Goal: Task Accomplishment & Management: Use online tool/utility

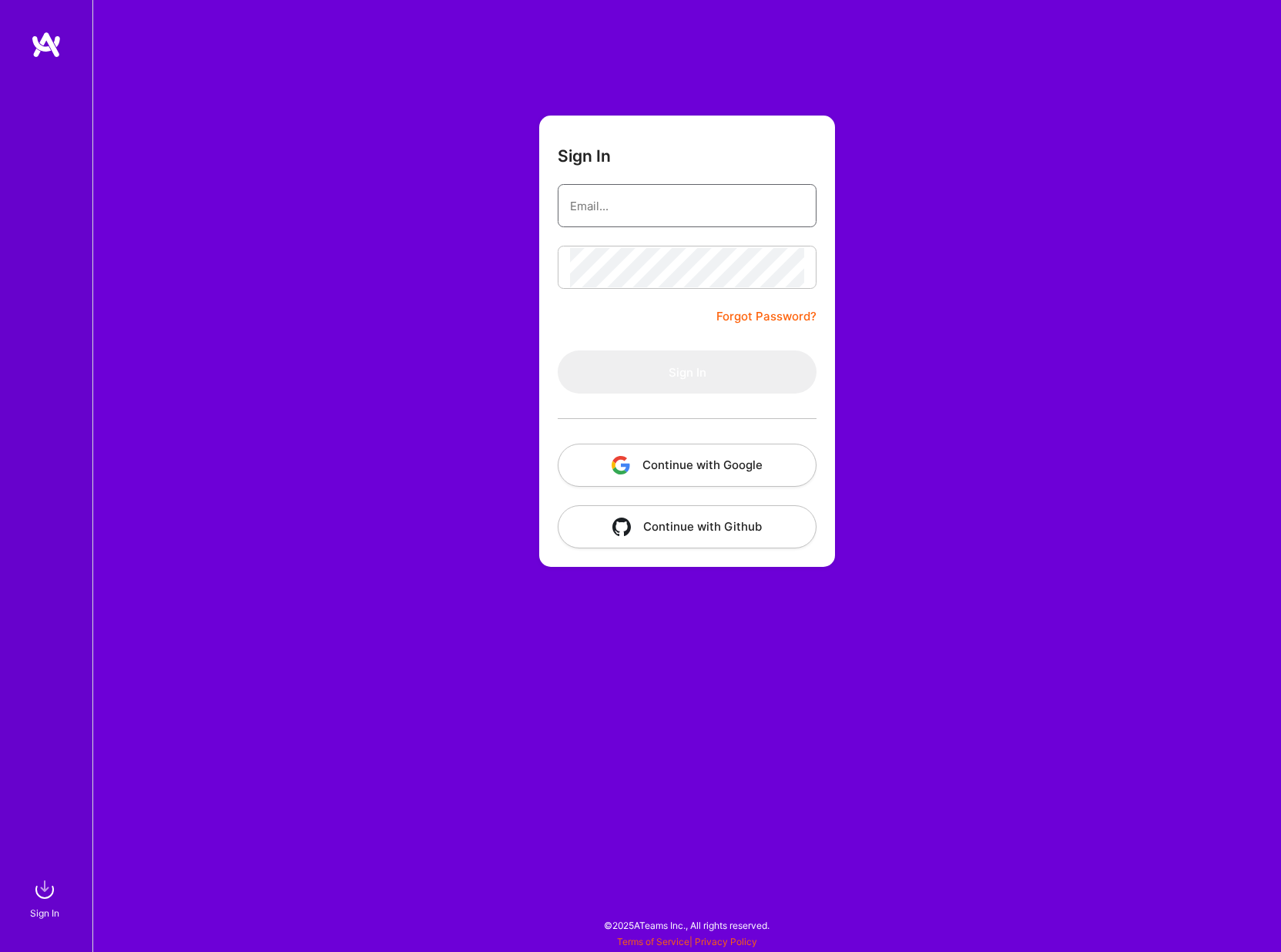
type input "[EMAIL_ADDRESS][DOMAIN_NAME]"
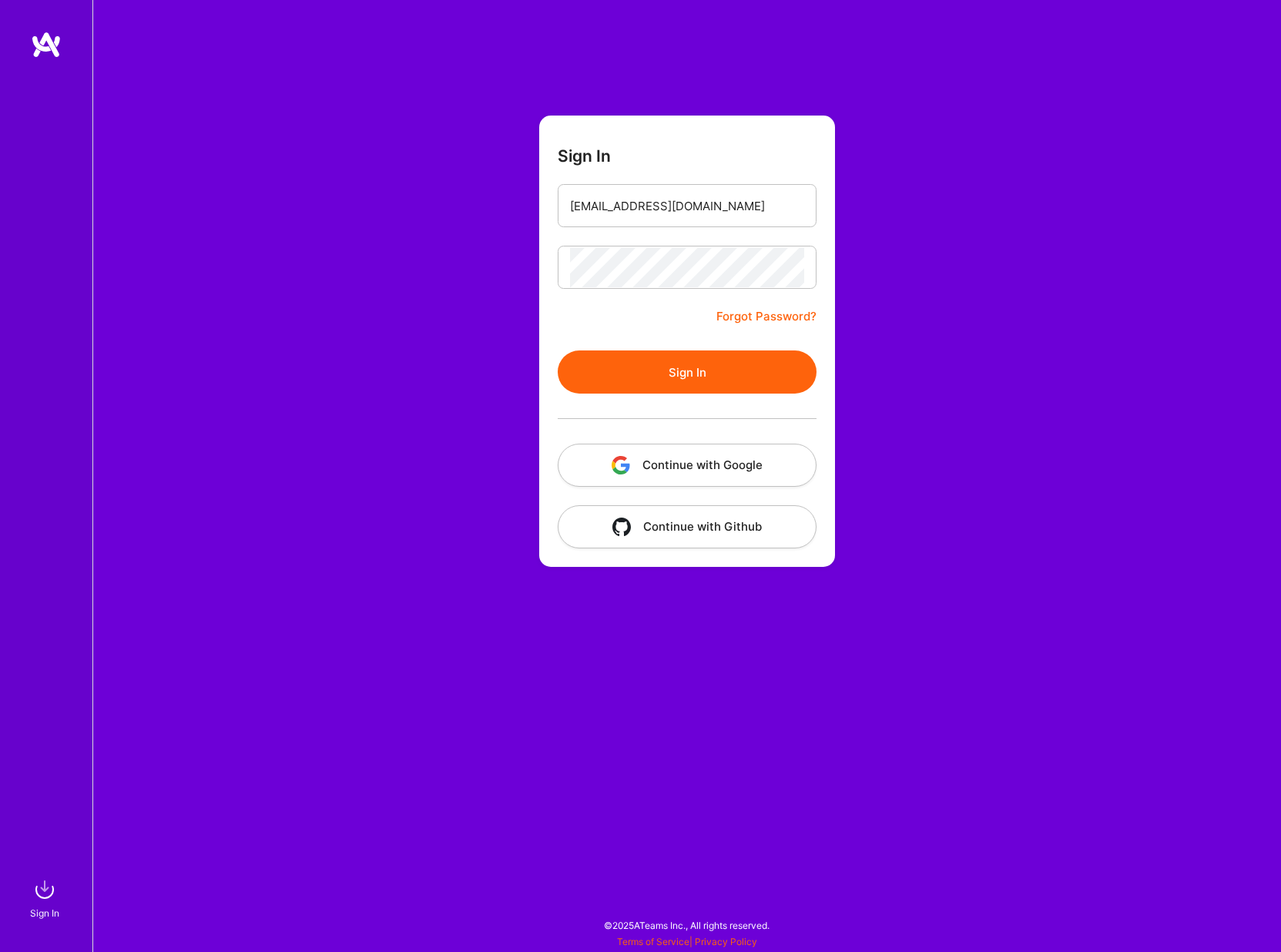
click at [648, 372] on button "Sign In" at bounding box center [687, 372] width 258 height 43
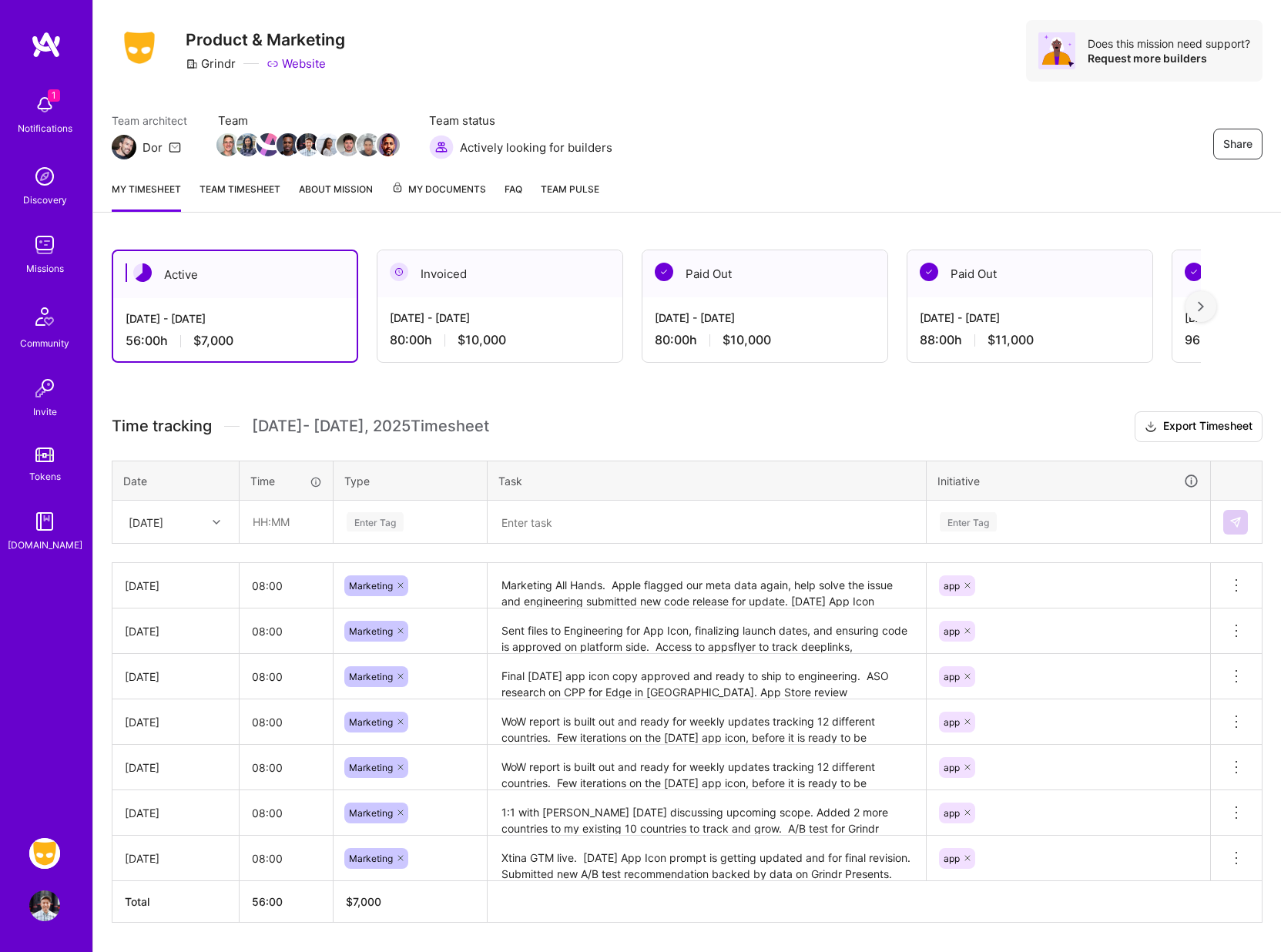
scroll to position [80, 0]
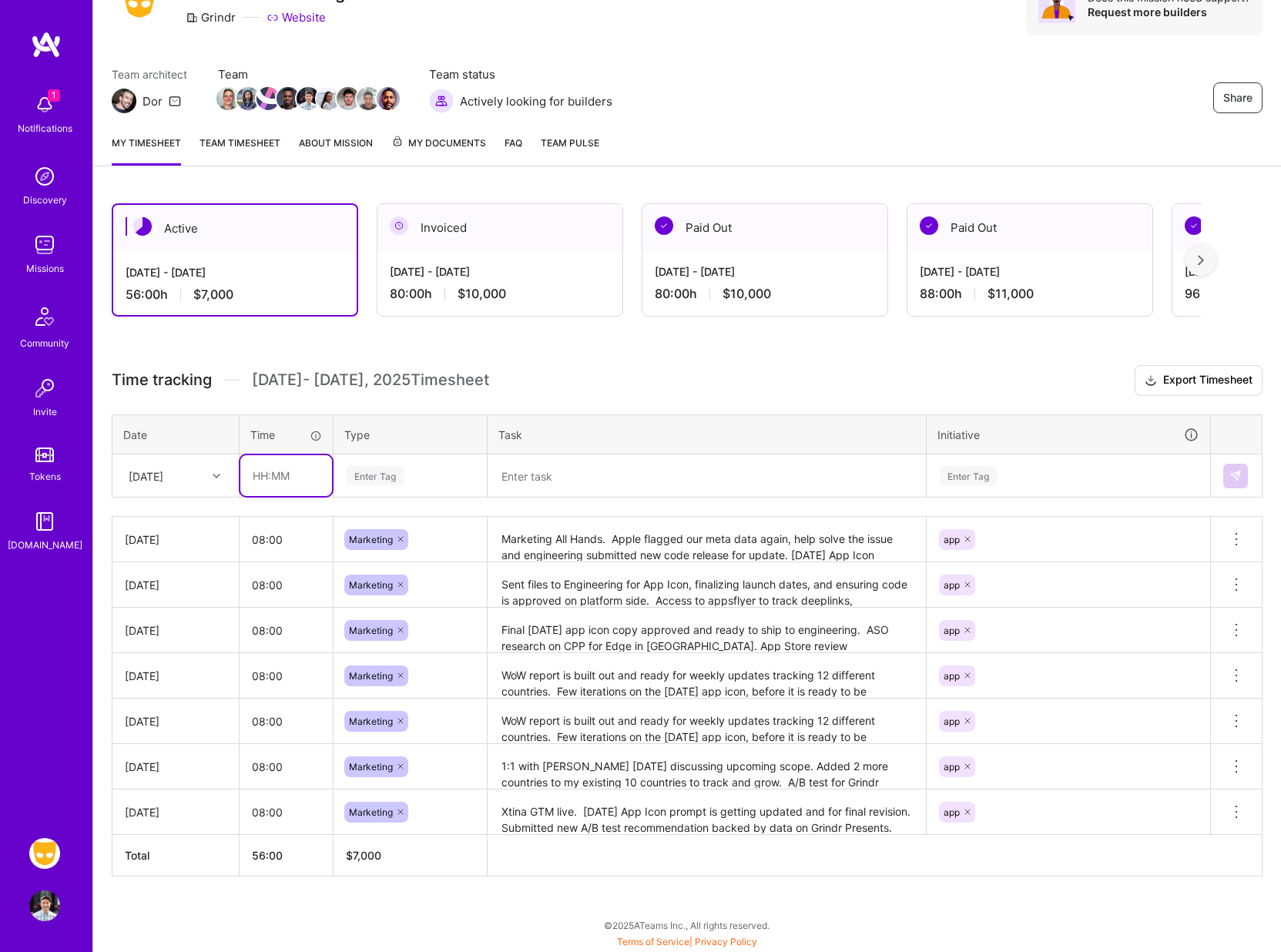
click at [271, 484] on input "text" at bounding box center [285, 476] width 91 height 41
type input "08:00"
click at [398, 468] on div "Enter Tag" at bounding box center [375, 476] width 57 height 23
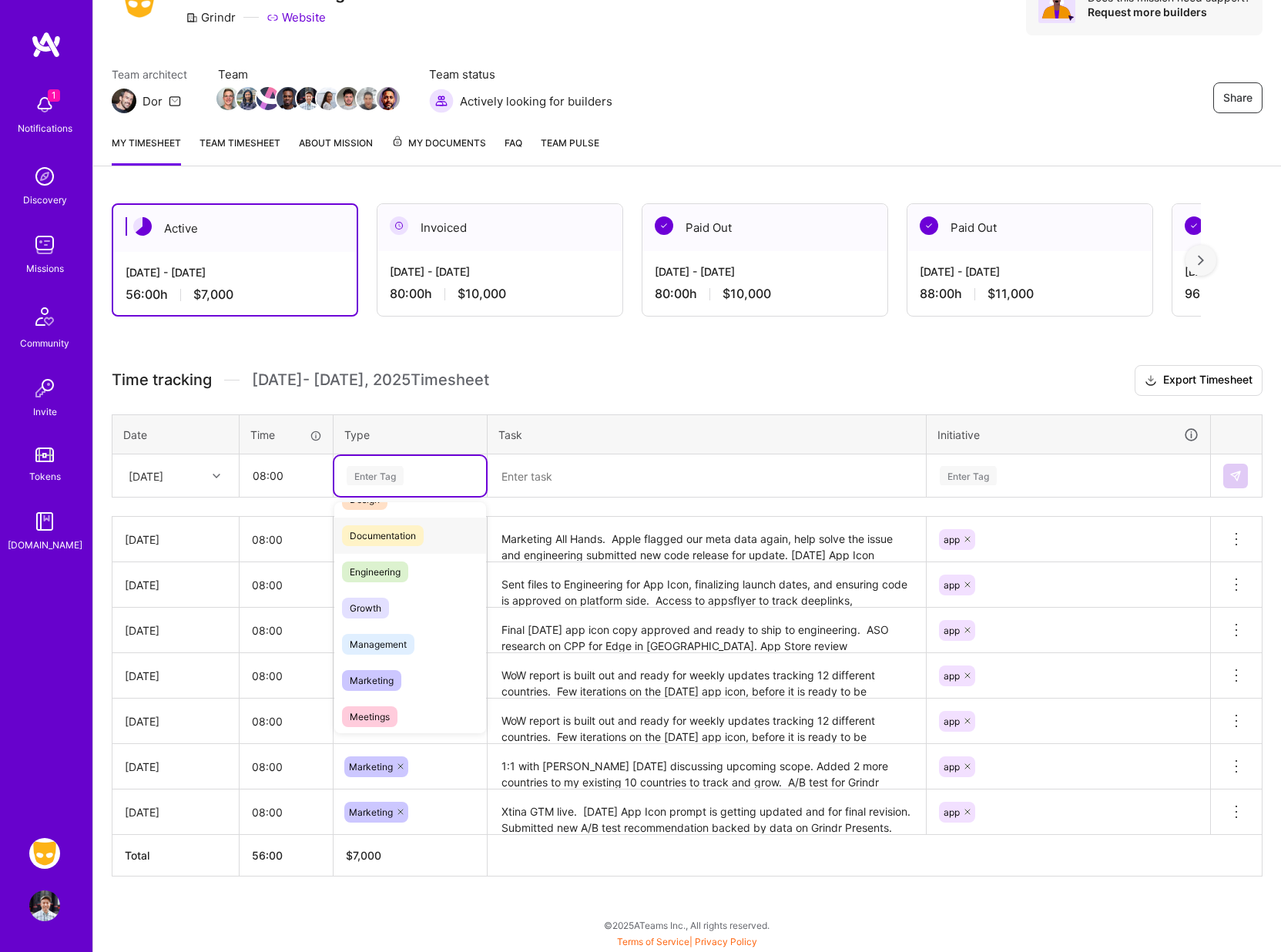
scroll to position [65, 0]
click at [365, 673] on span "Marketing" at bounding box center [372, 679] width 60 height 21
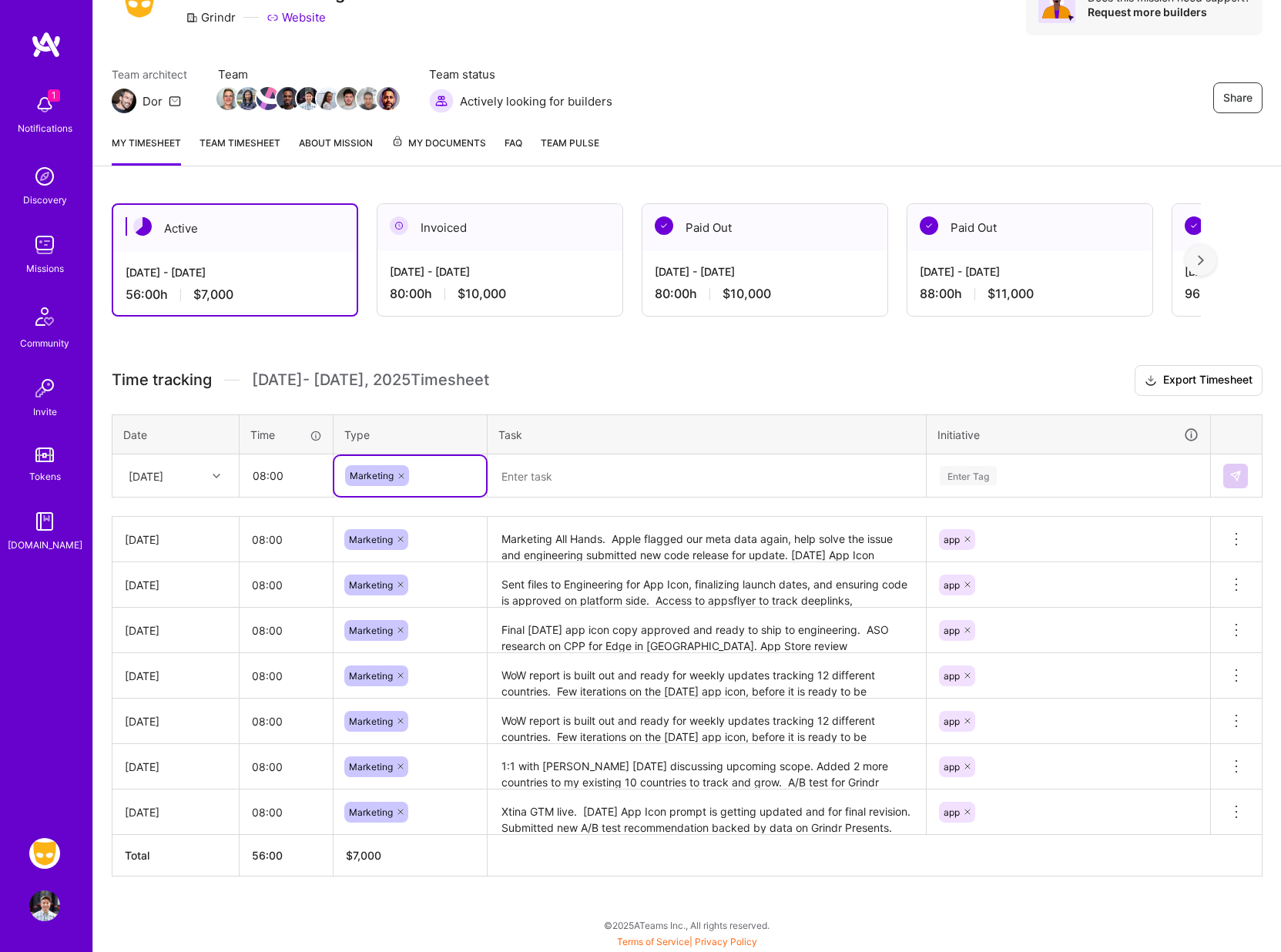
click at [530, 482] on textarea at bounding box center [706, 476] width 435 height 40
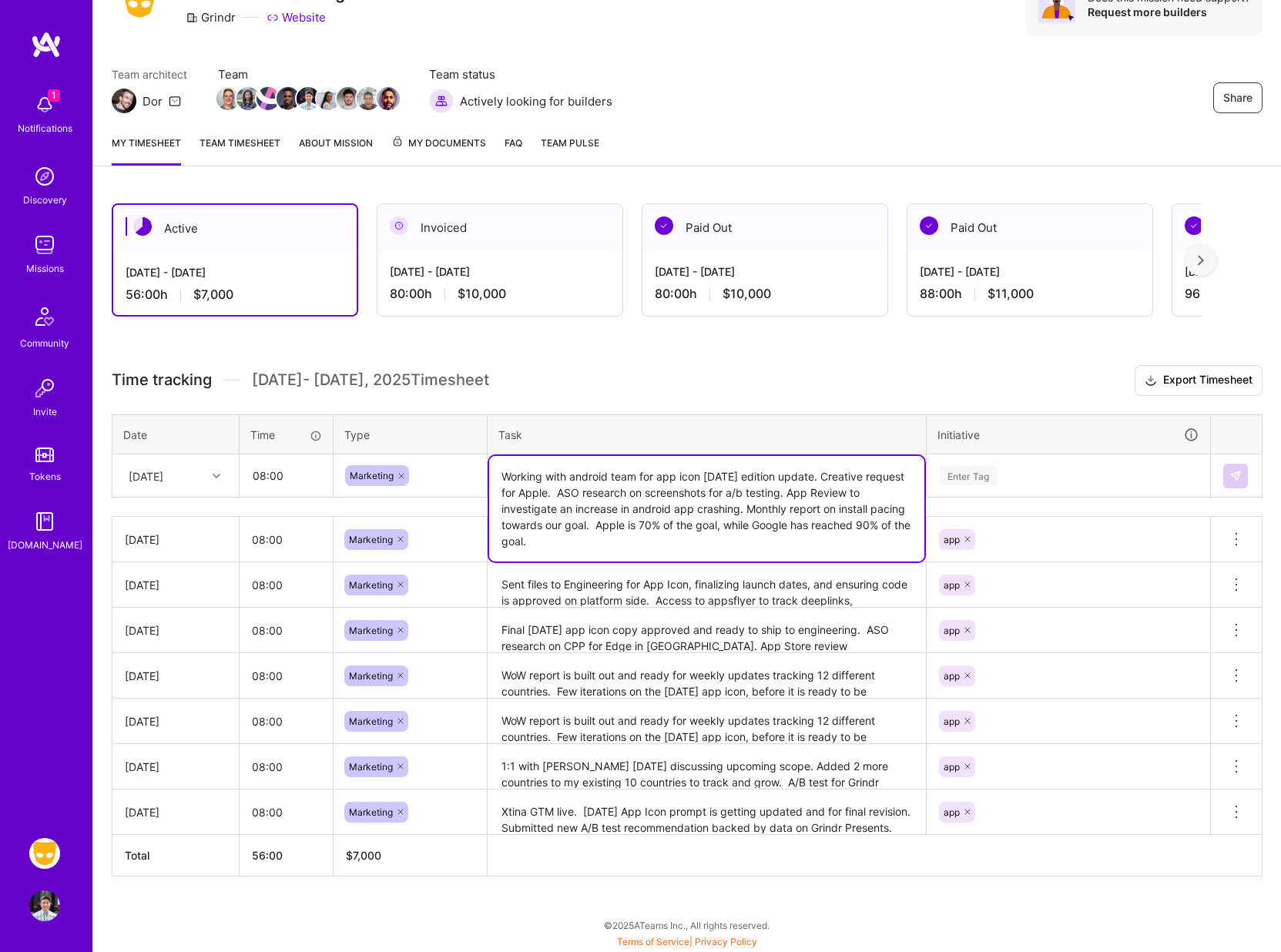
type textarea "Working with android team for app icon [DATE] edition update. Creative request …"
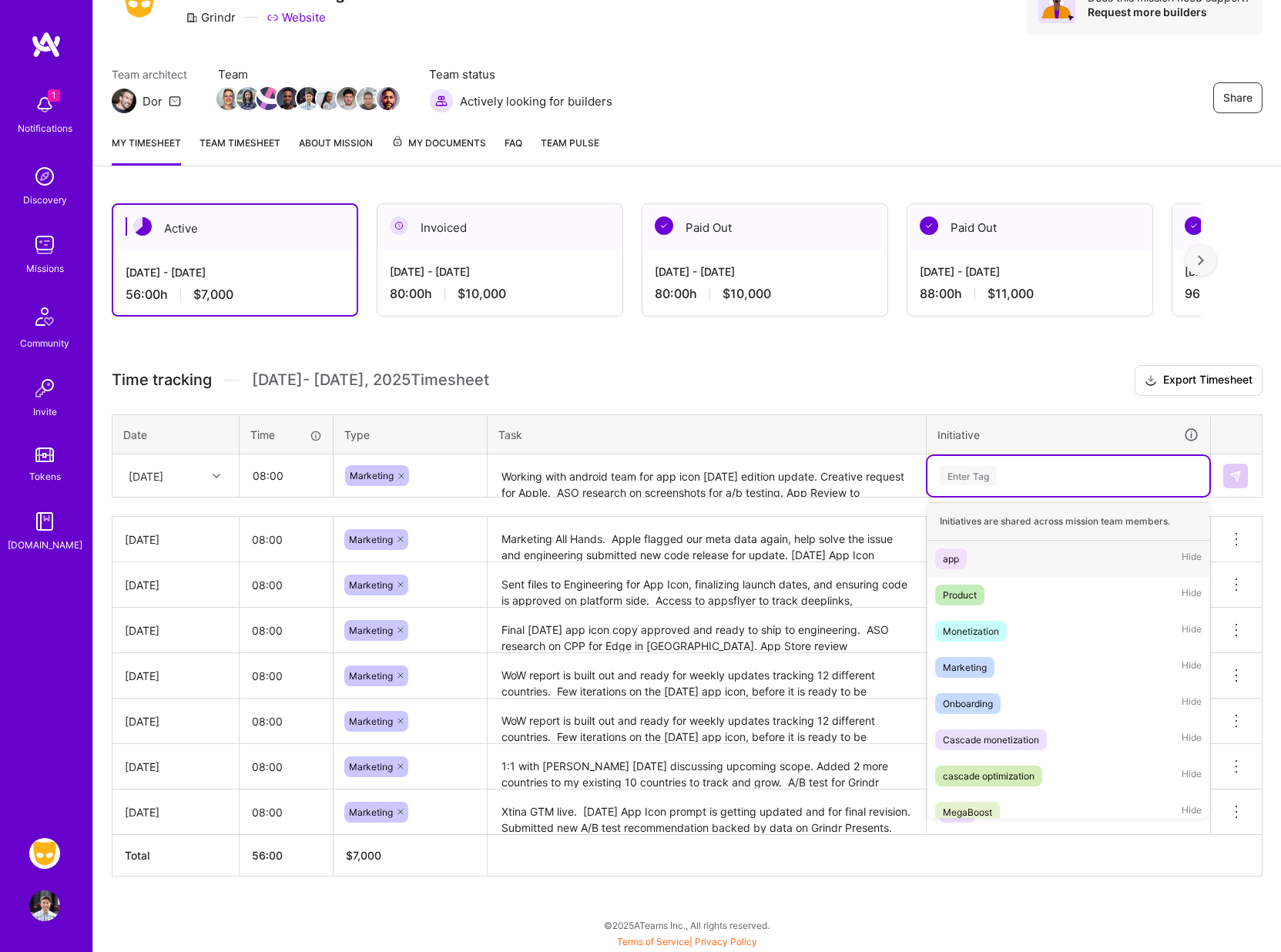
click at [965, 474] on div "Enter Tag" at bounding box center [968, 476] width 57 height 23
click at [953, 556] on div "app" at bounding box center [950, 558] width 16 height 16
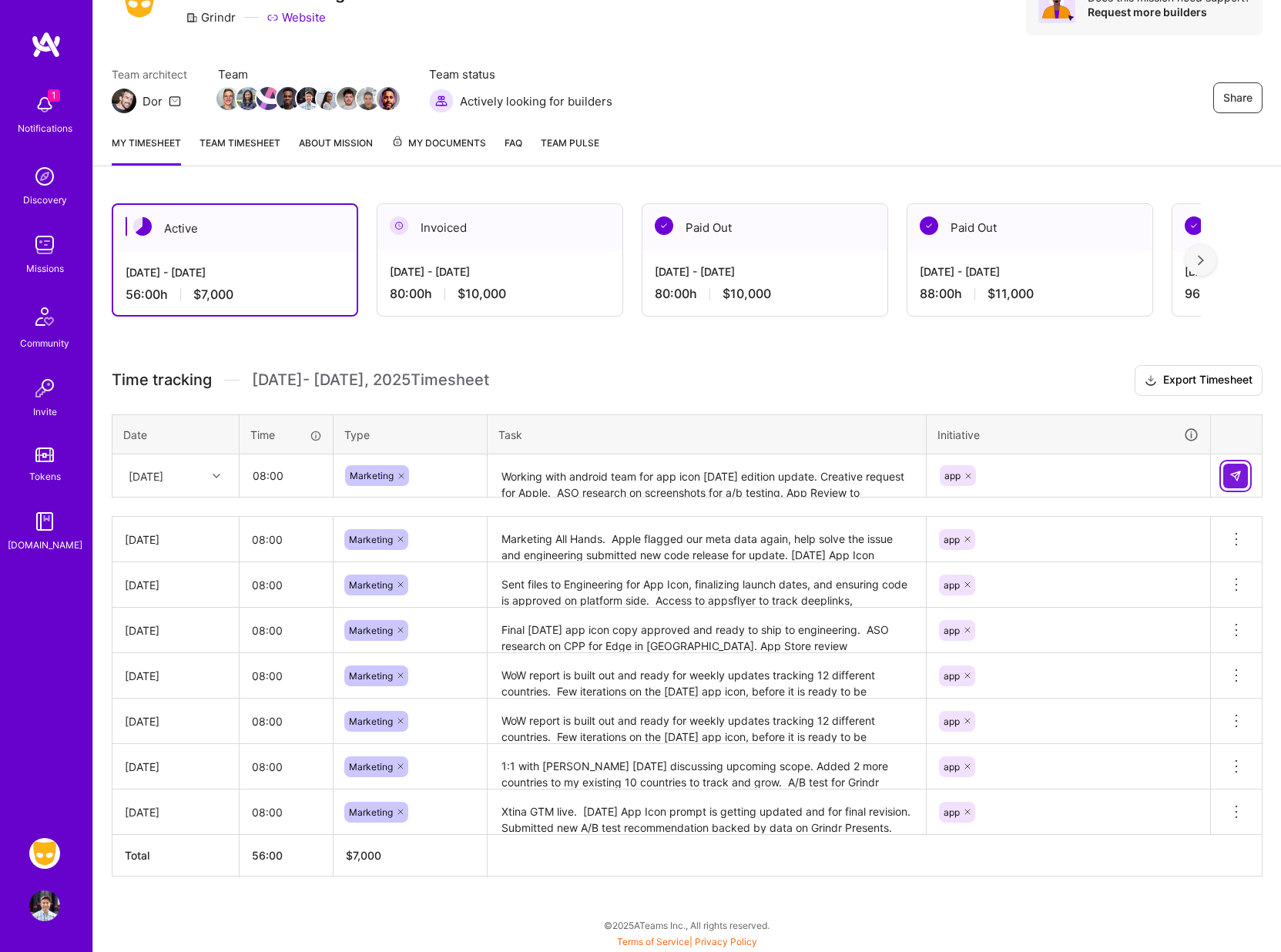
click at [1236, 480] on img at bounding box center [1235, 476] width 13 height 13
